Goal: Task Accomplishment & Management: Manage account settings

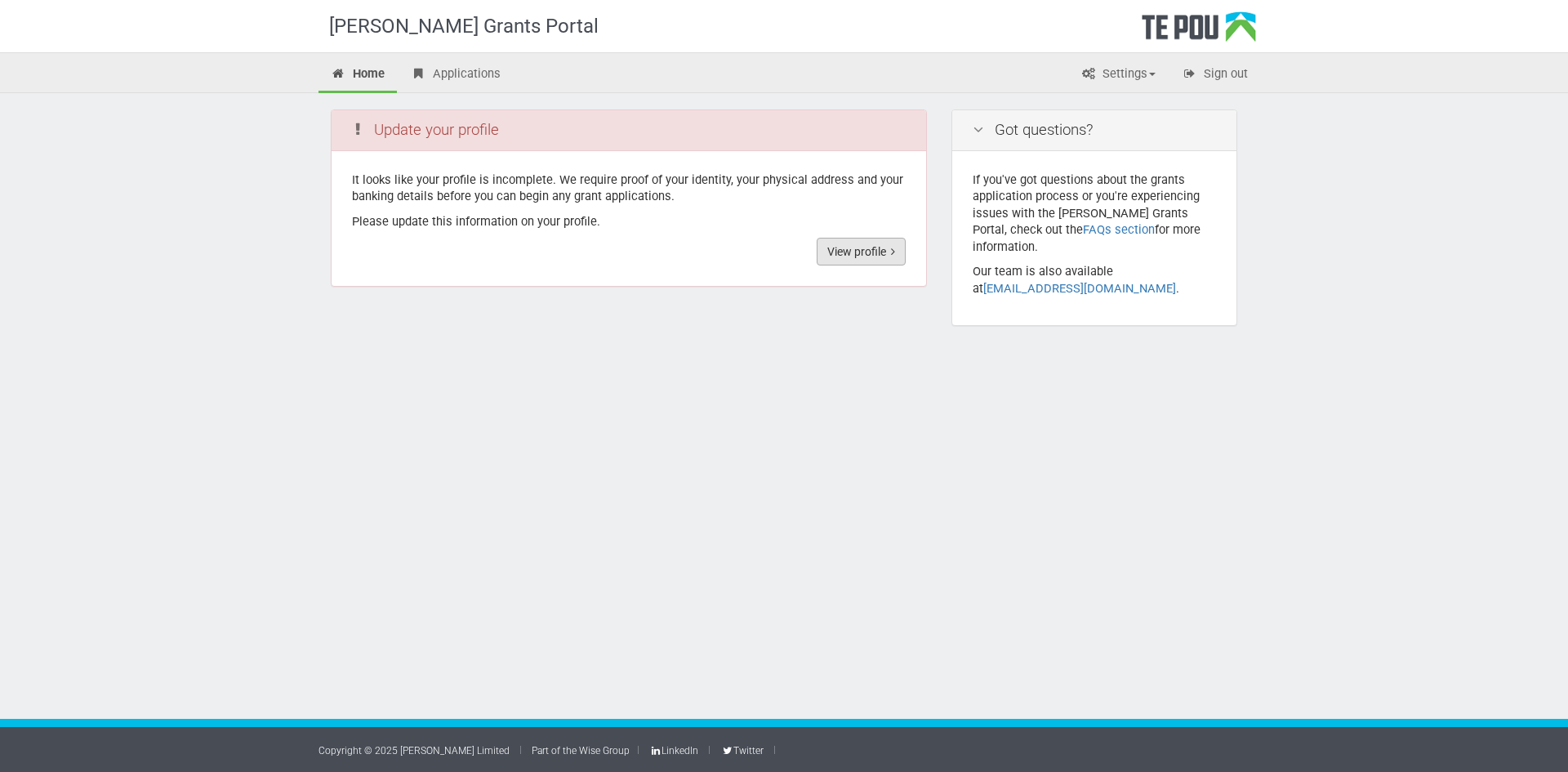
click at [842, 239] on link "View profile" at bounding box center [860, 252] width 89 height 28
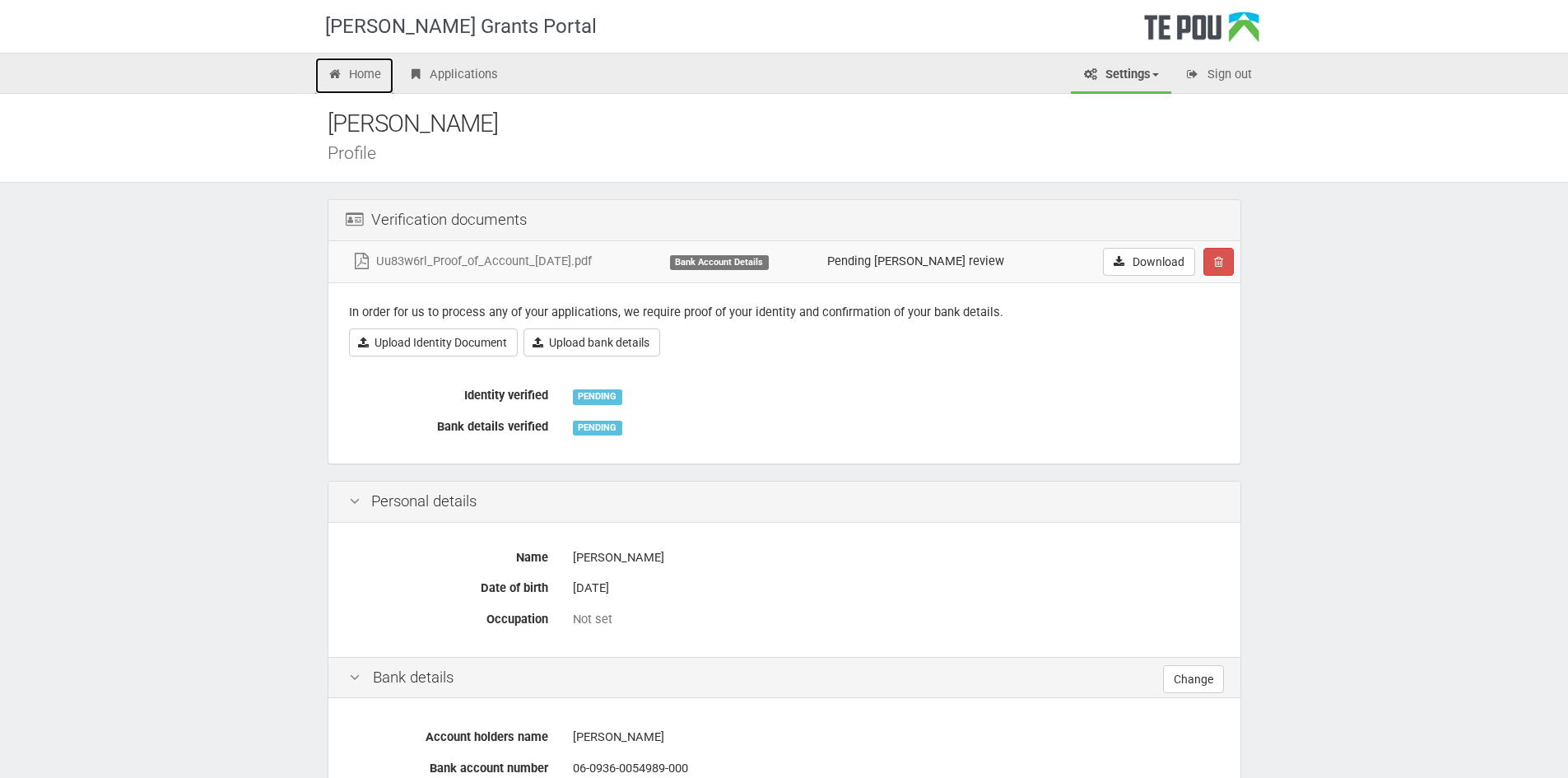
click at [363, 71] on link "Home" at bounding box center [355, 76] width 79 height 36
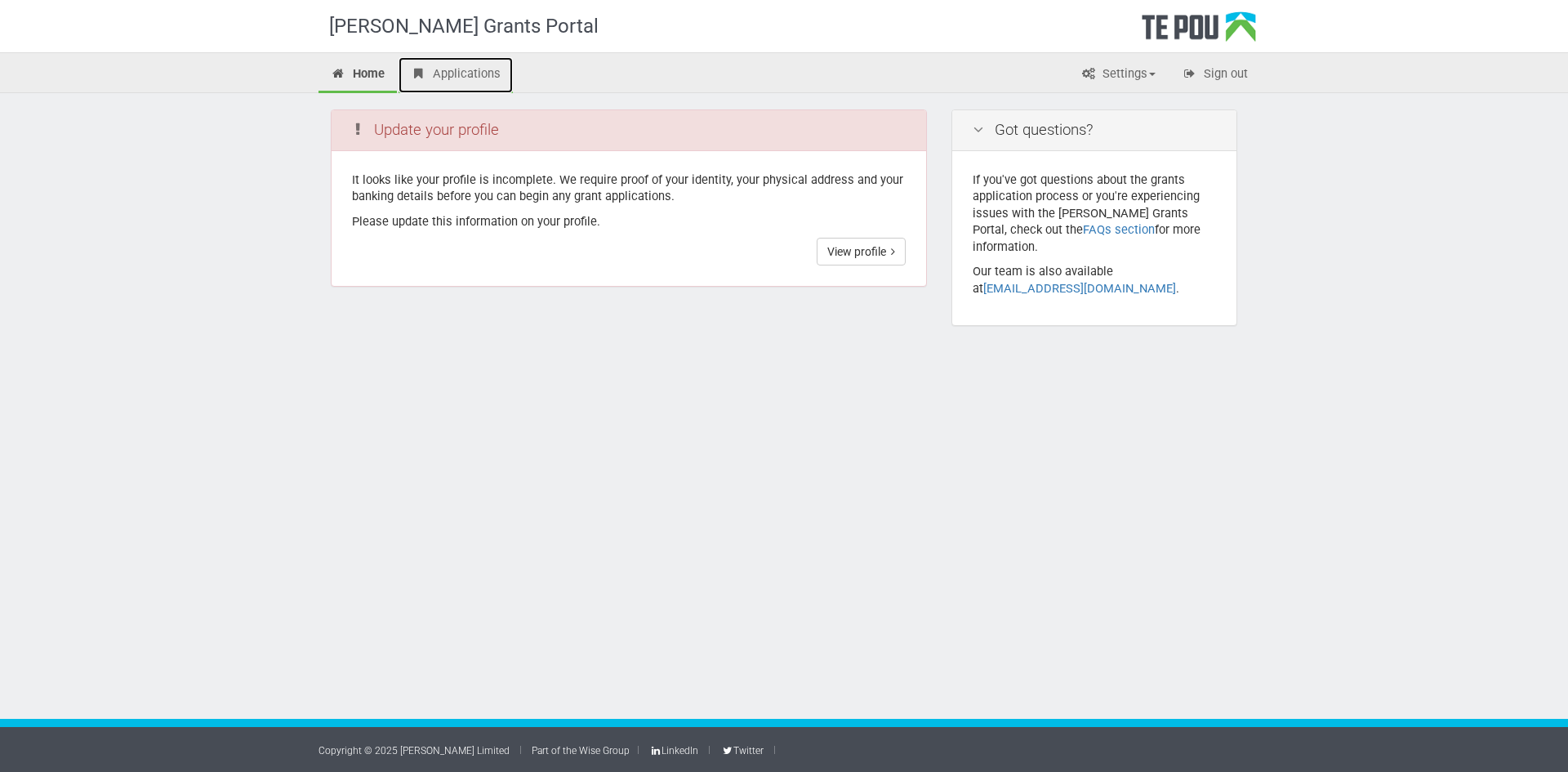
click at [453, 77] on link "Applications" at bounding box center [455, 75] width 114 height 36
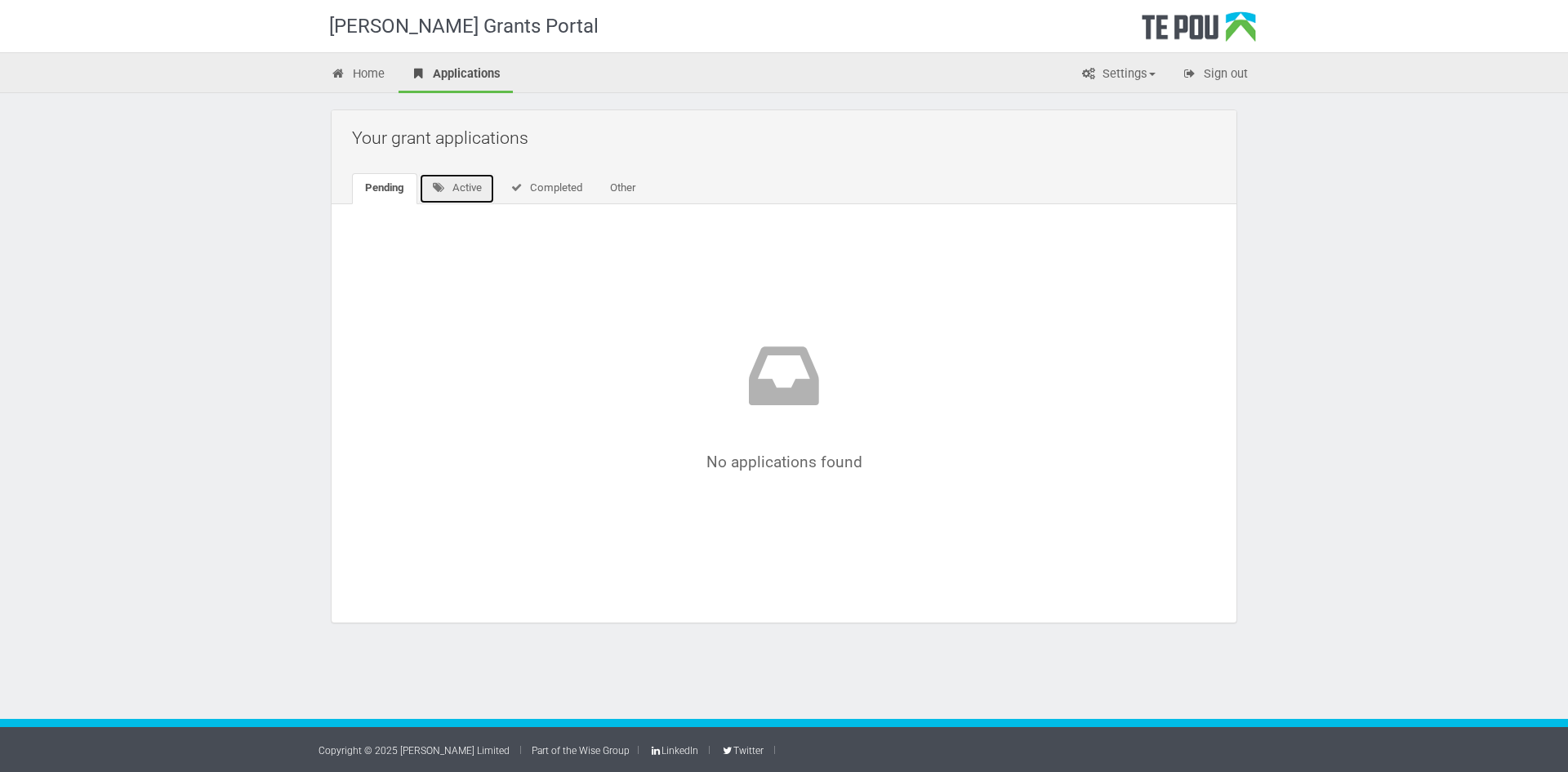
click at [476, 186] on link "Active" at bounding box center [456, 188] width 76 height 31
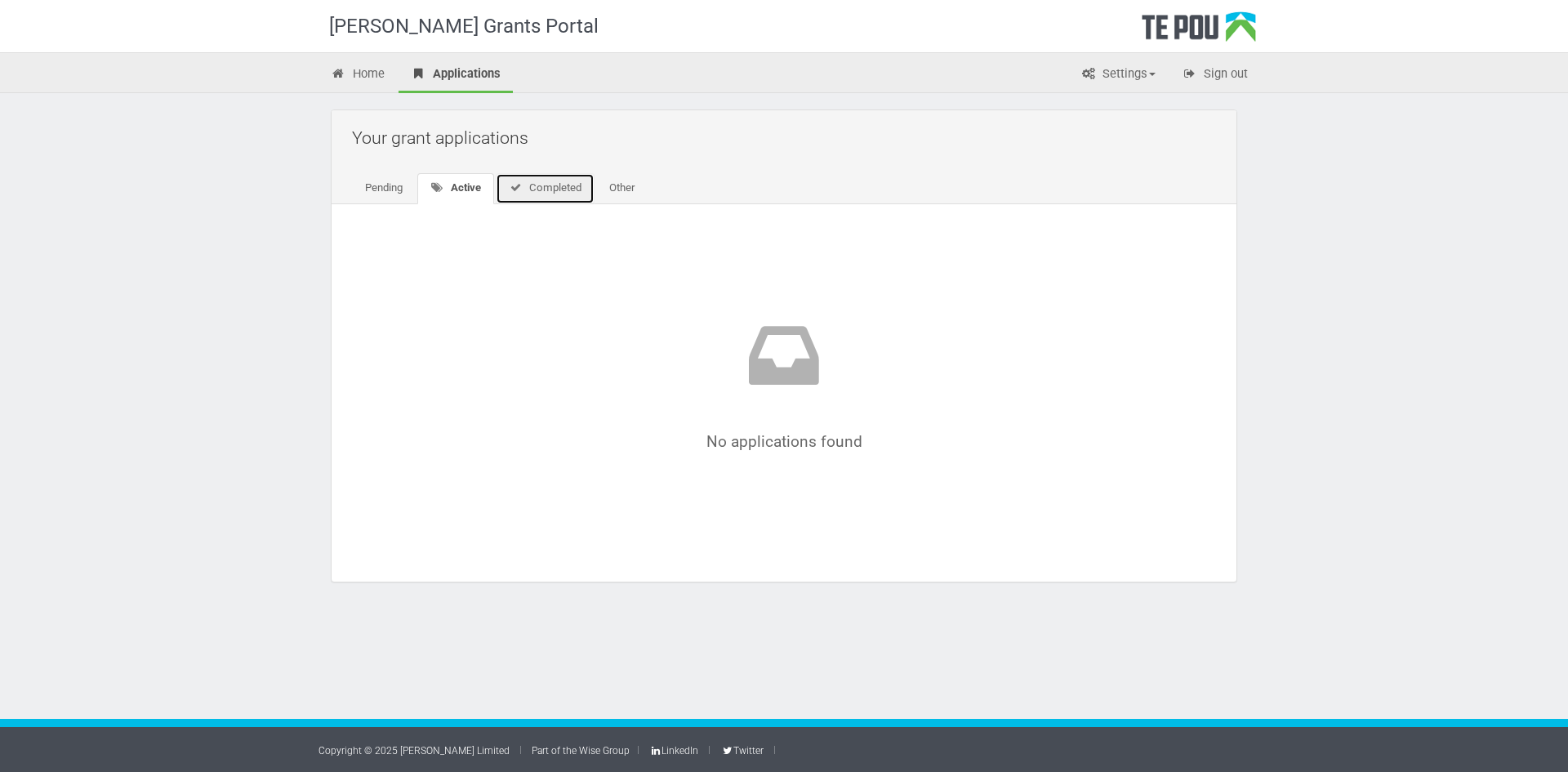
click at [543, 184] on link "Completed" at bounding box center [545, 188] width 98 height 31
click at [629, 182] on link "Other" at bounding box center [620, 188] width 52 height 31
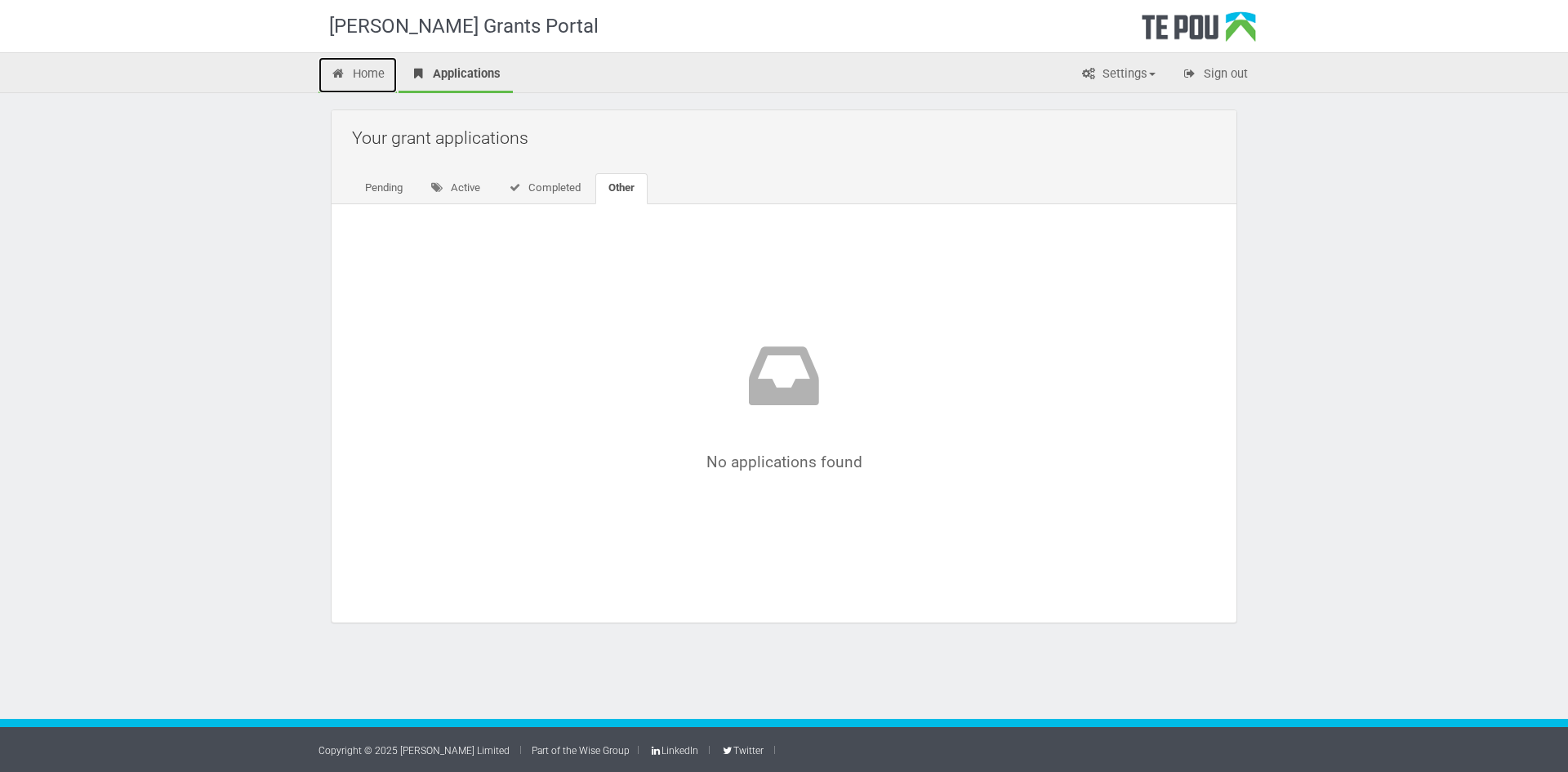
click at [357, 67] on link "Home" at bounding box center [358, 75] width 79 height 36
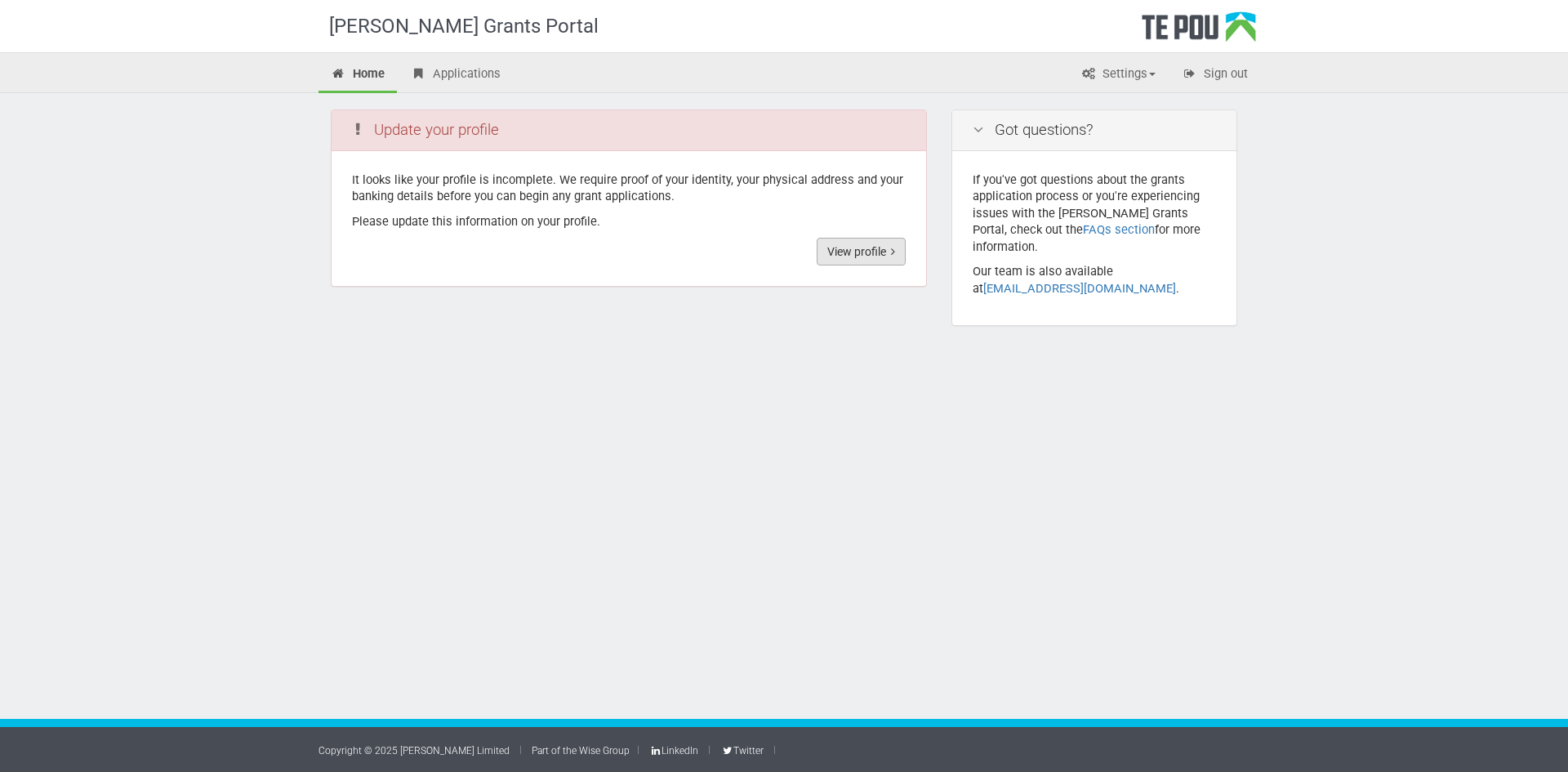
click at [870, 254] on link "View profile" at bounding box center [860, 252] width 89 height 28
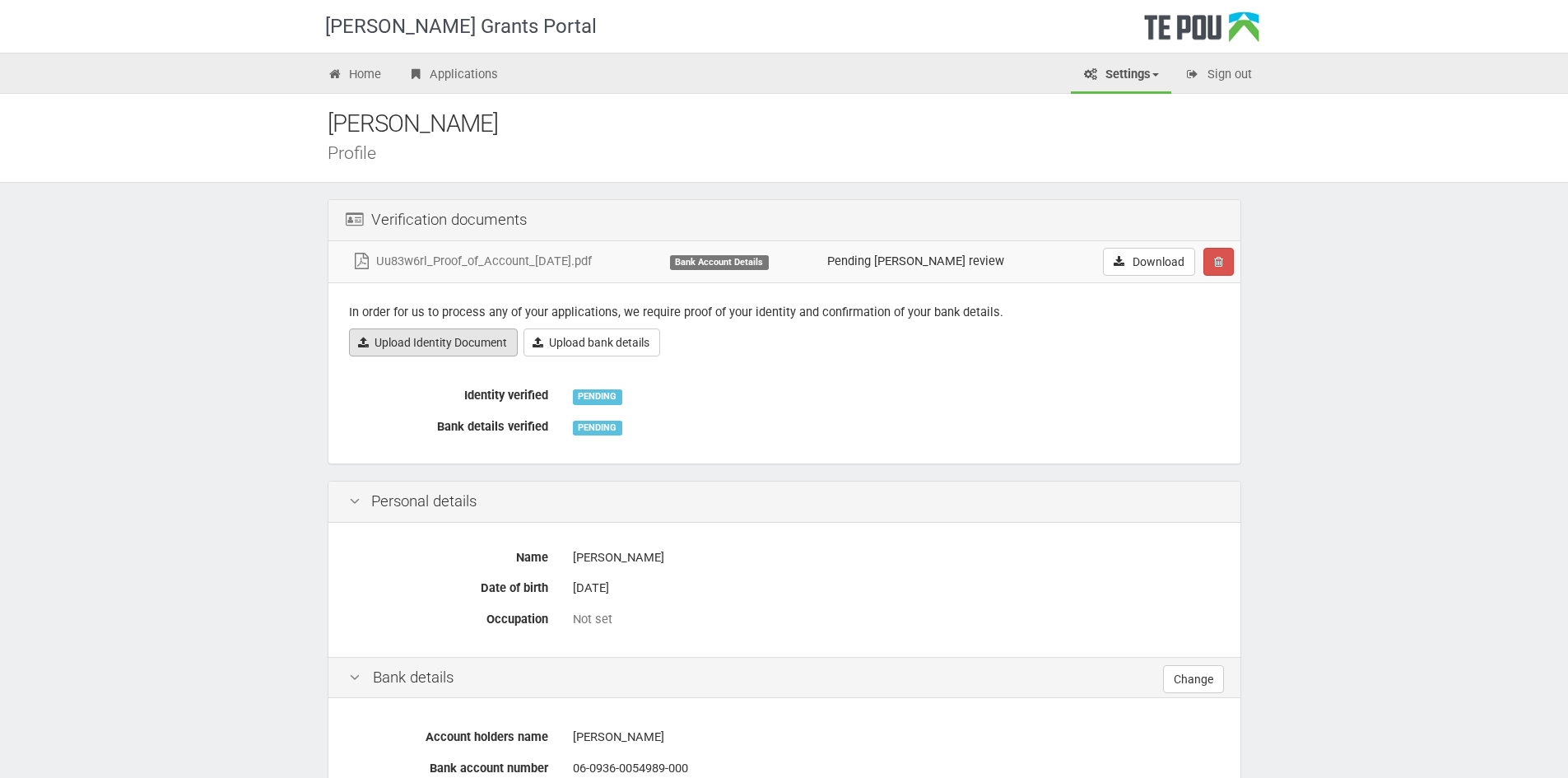
click at [454, 353] on link "Upload Identity Document" at bounding box center [434, 343] width 169 height 28
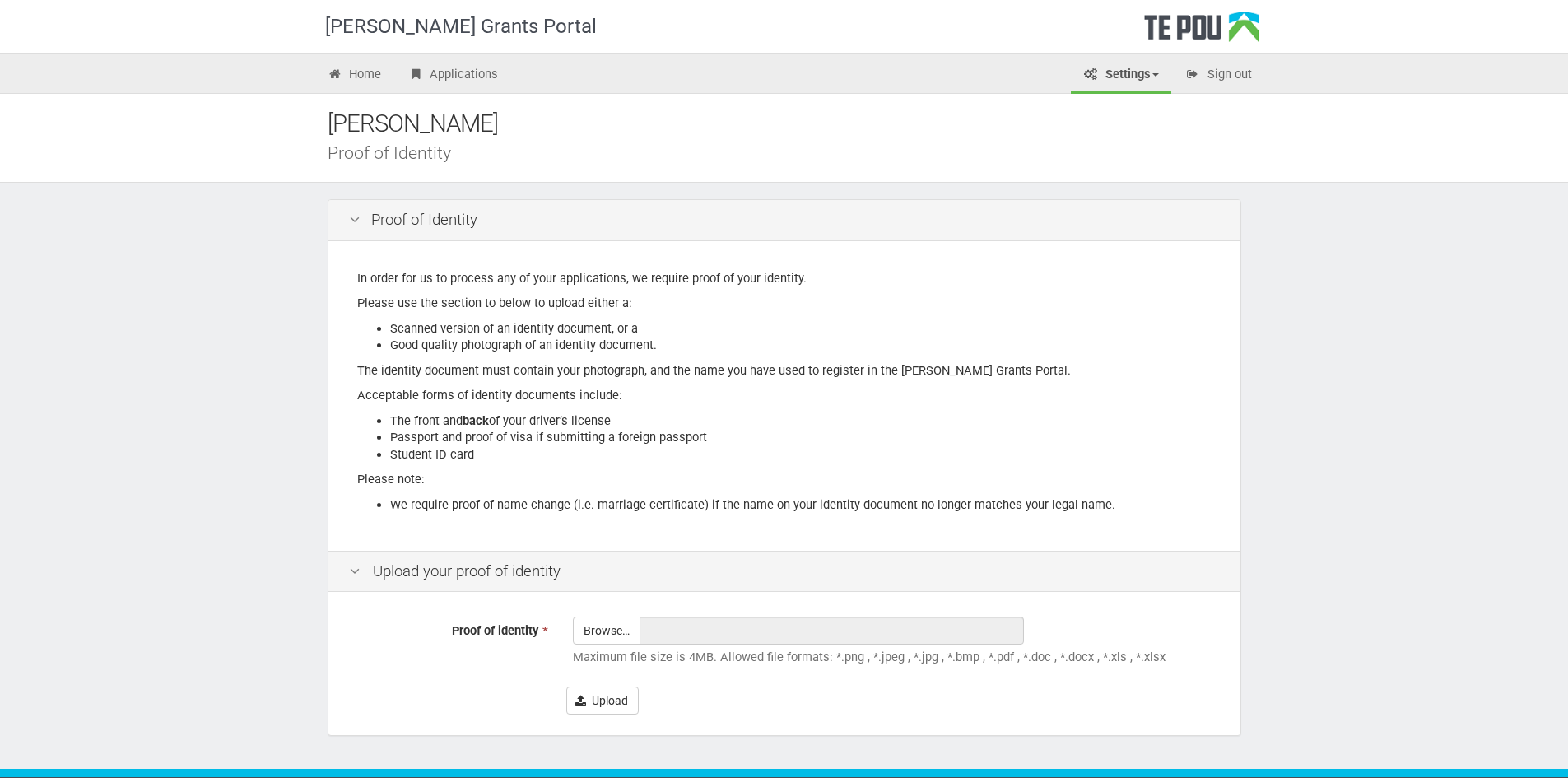
drag, startPoint x: 1031, startPoint y: 365, endPoint x: 959, endPoint y: 523, distance: 173.6
click at [603, 637] on input "Proof of identity *" at bounding box center [606, 676] width 66 height 118
type input "C:\fakepath\IMG_9996.jpeg"
type input "IMG_9996.jpeg"
click at [767, 630] on input "IMG_9996.jpeg" at bounding box center [831, 631] width 384 height 28
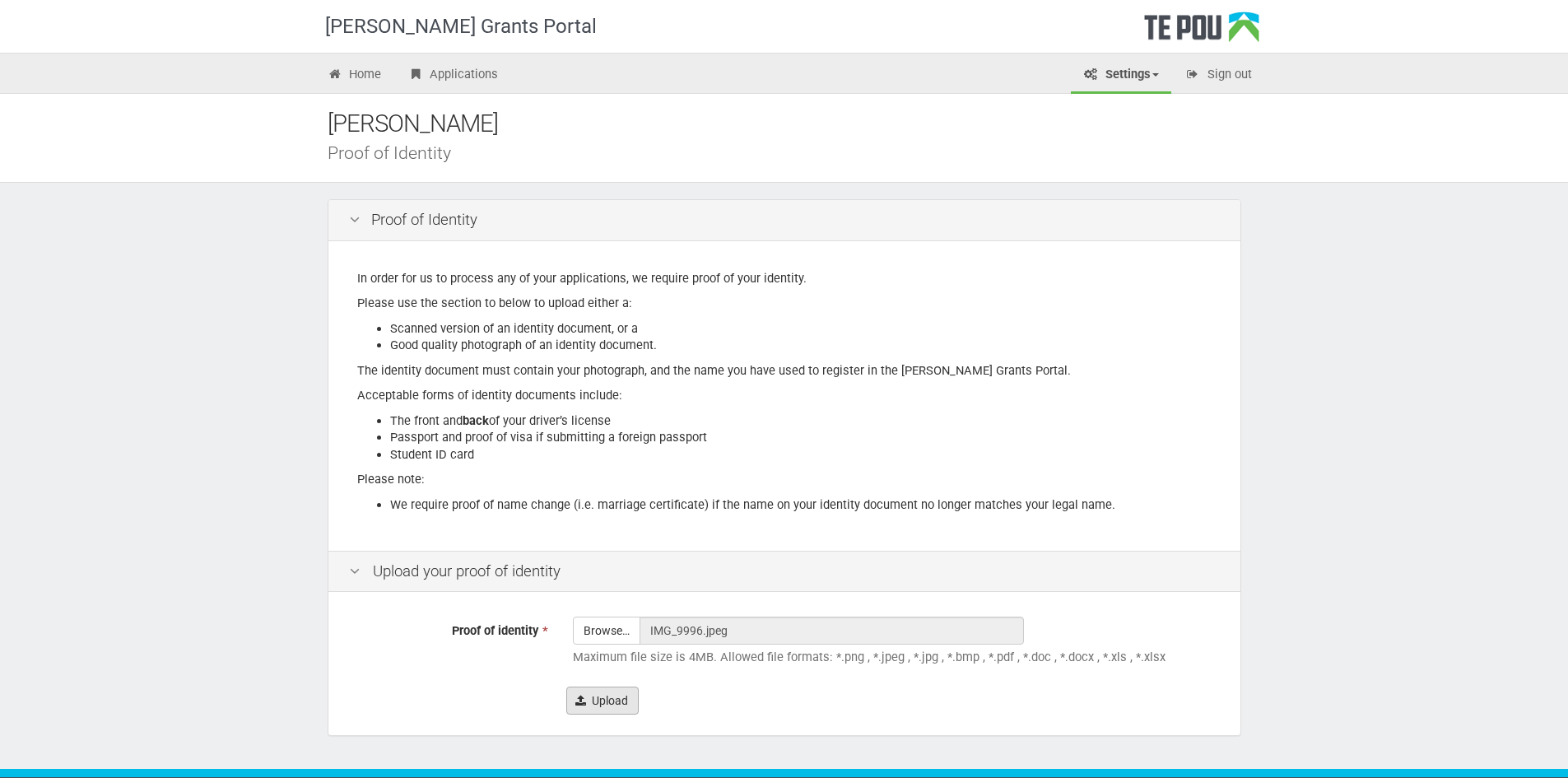
click at [622, 706] on button "Upload" at bounding box center [603, 701] width 73 height 28
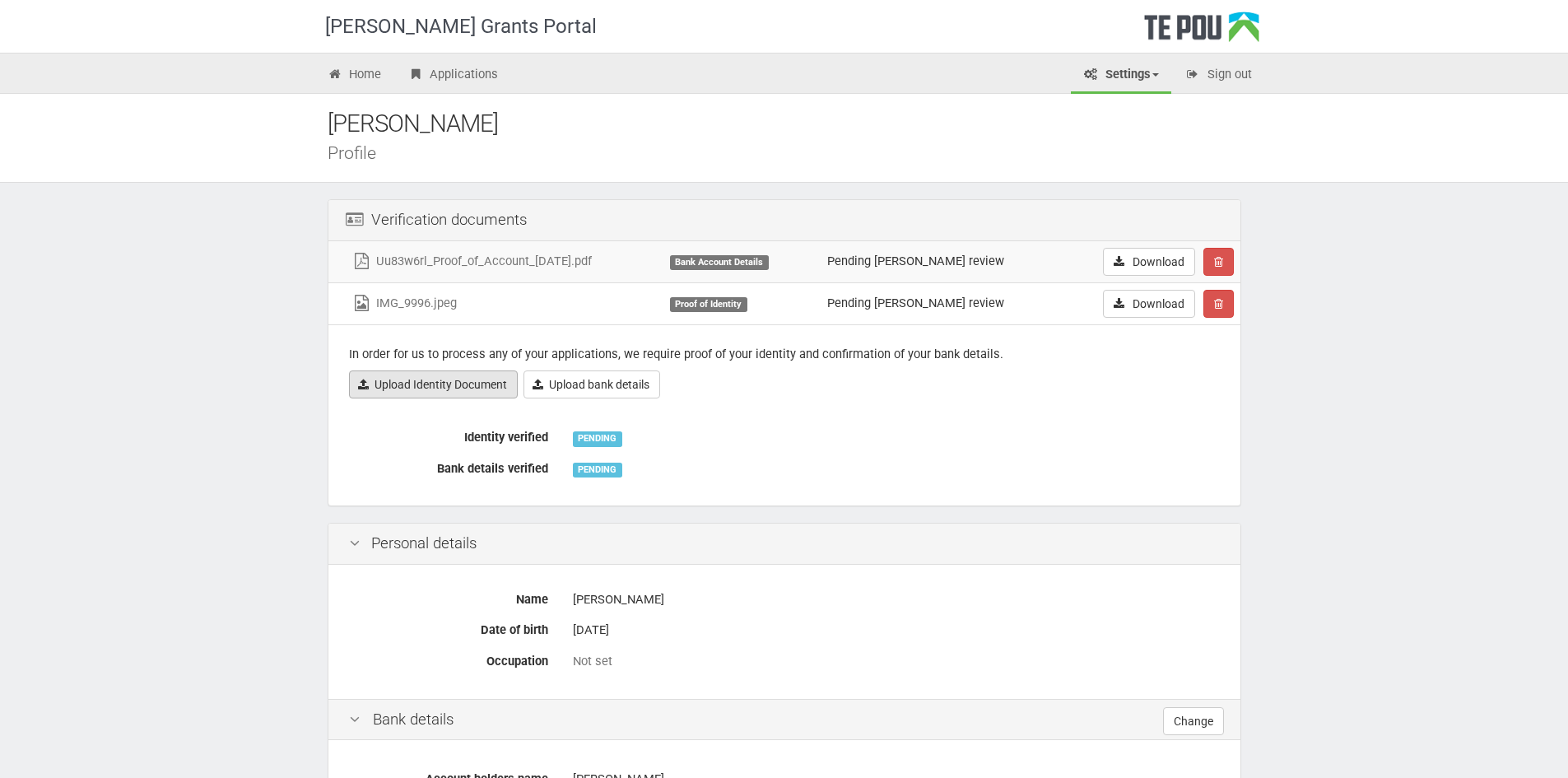
click at [458, 382] on link "Upload Identity Document" at bounding box center [434, 384] width 169 height 28
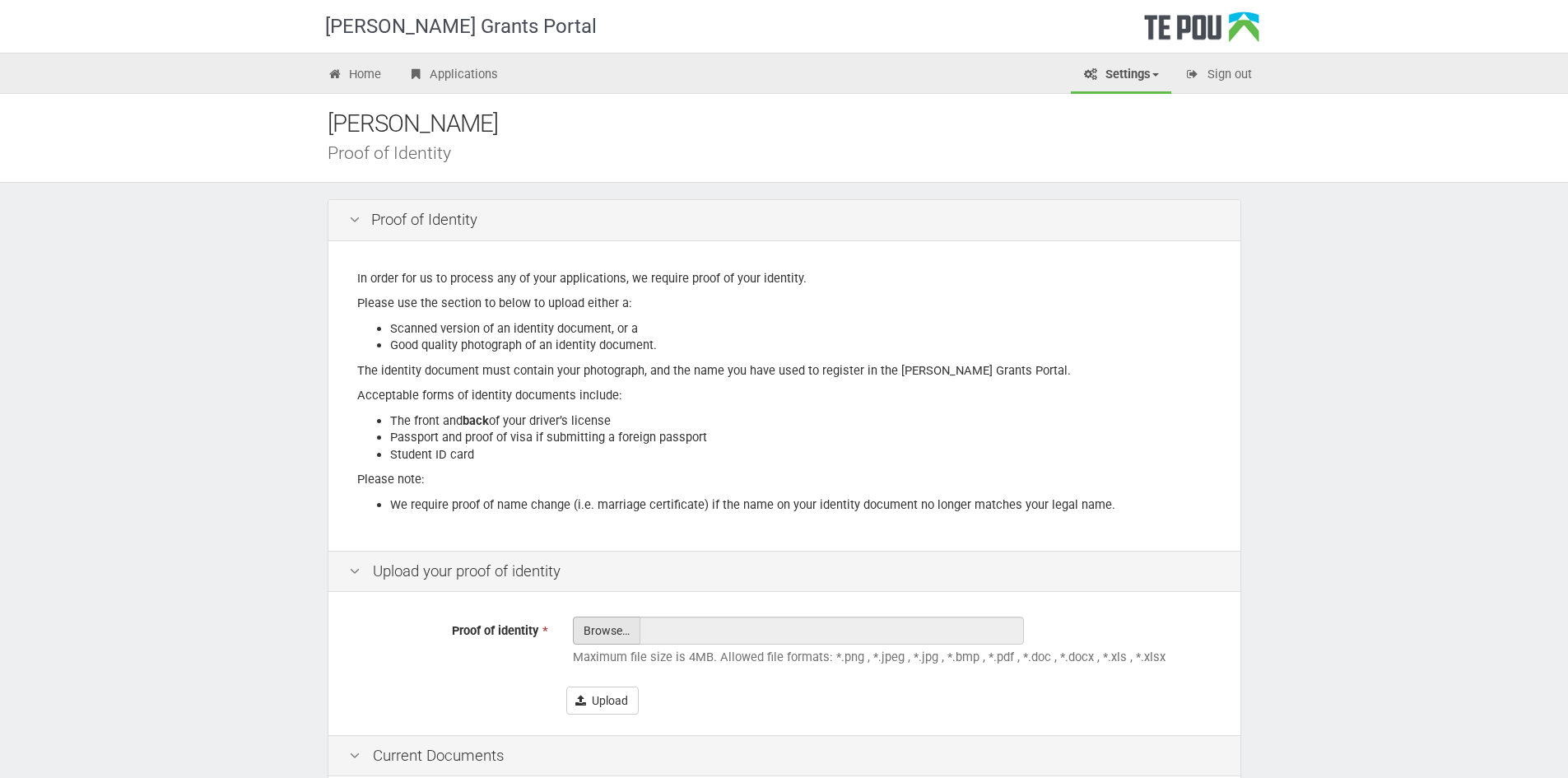
click at [598, 632] on input "Proof of identity *" at bounding box center [606, 676] width 66 height 118
type input "C:\fakepath\IMG_9995.jpeg"
type input "IMG_9995.jpeg"
click at [606, 710] on button "Upload" at bounding box center [603, 701] width 73 height 28
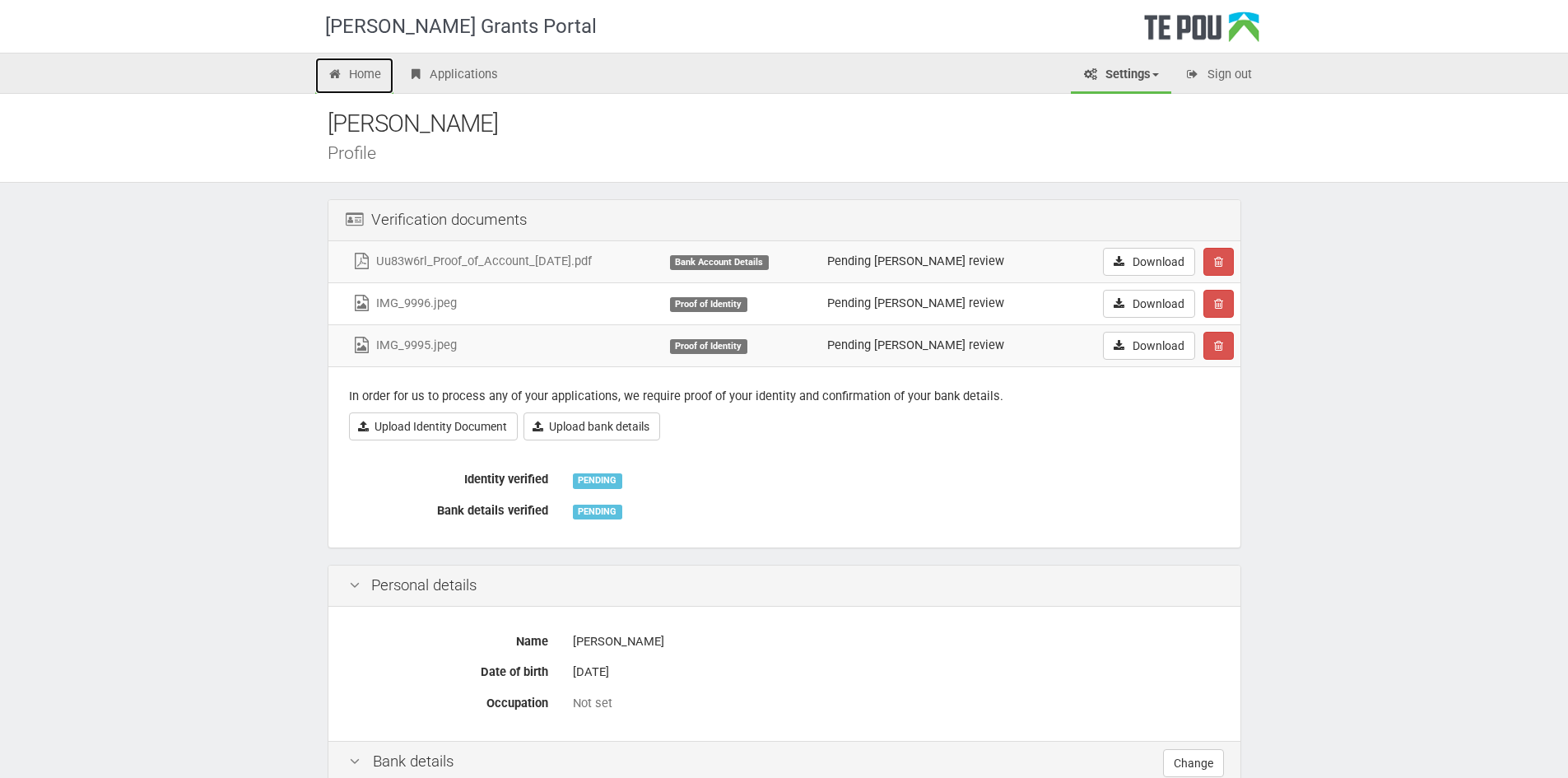
click at [381, 77] on link "Home" at bounding box center [355, 76] width 79 height 36
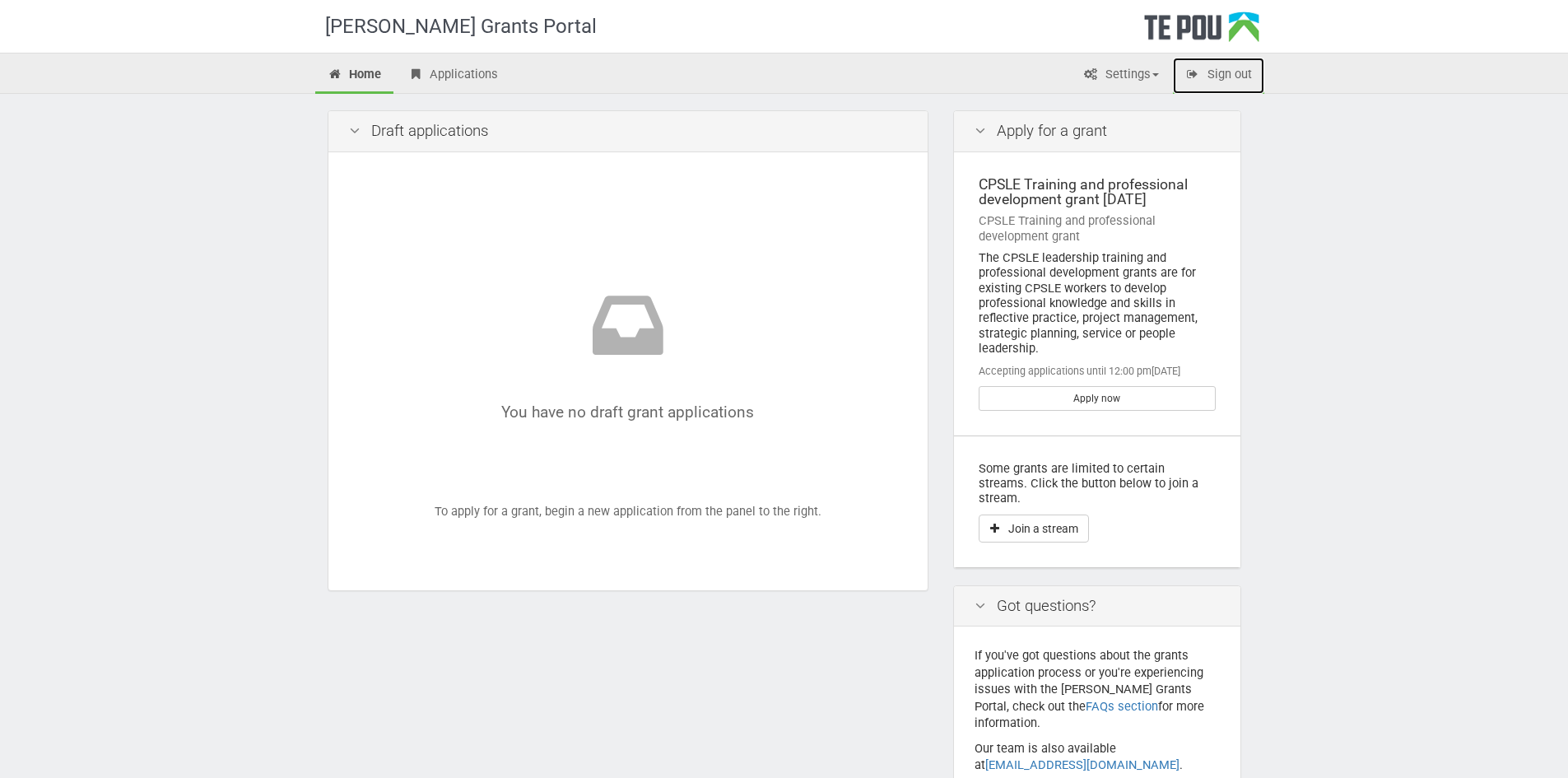
click at [1248, 80] on link "Sign out" at bounding box center [1219, 76] width 92 height 36
